Goal: Information Seeking & Learning: Learn about a topic

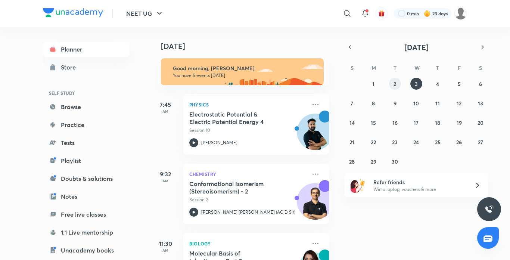
click at [394, 89] on button "2" at bounding box center [395, 84] width 12 height 12
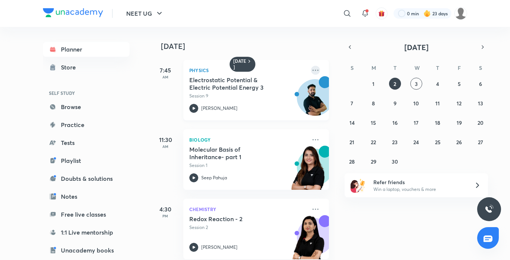
click at [313, 69] on icon at bounding box center [315, 70] width 9 height 9
click at [193, 108] on icon at bounding box center [194, 108] width 3 height 3
